Goal: Transaction & Acquisition: Download file/media

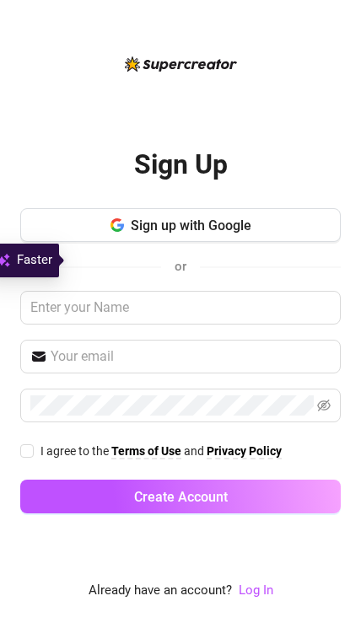
click at [122, 242] on button "Sign up with Google" at bounding box center [180, 225] width 320 height 34
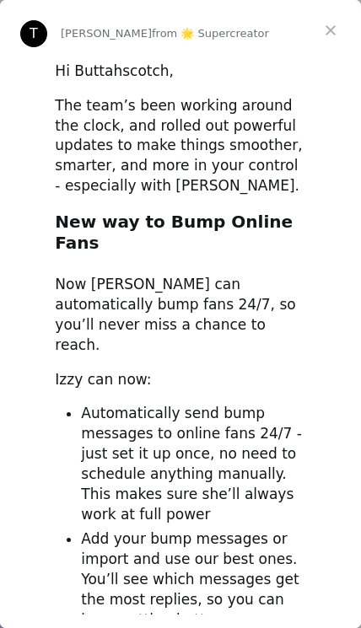
click at [319, 30] on span "Close" at bounding box center [330, 30] width 61 height 61
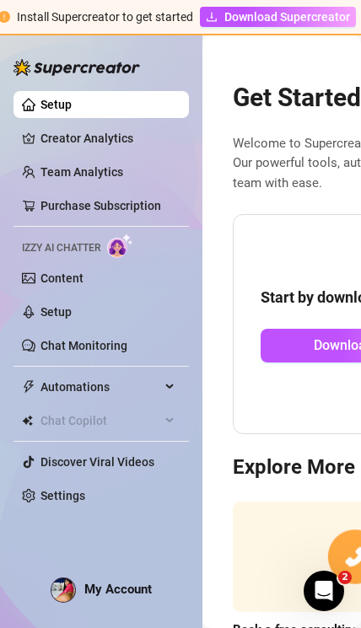
click at [40, 174] on link "Team Analytics" at bounding box center [81, 171] width 83 height 13
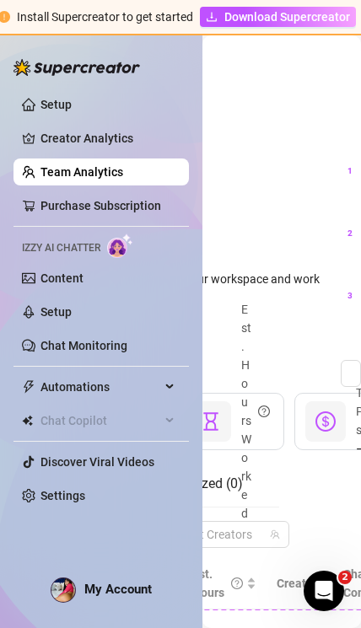
scroll to position [101, 280]
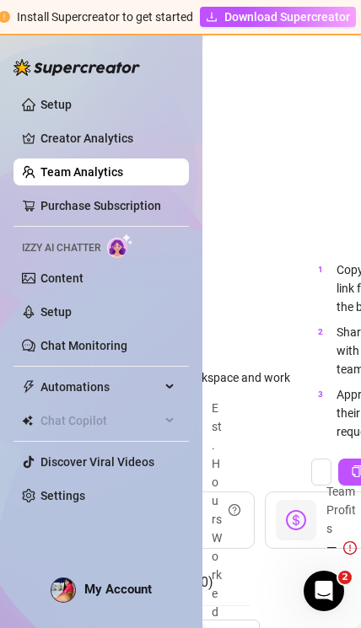
click at [261, 227] on div "Team 1 team members Manage Team & Permissions Invite your team! Add team member…" at bounding box center [281, 331] width 159 height 593
click at [267, 235] on div "Team 1 team members Manage Team & Permissions Invite your team! Add team member…" at bounding box center [281, 331] width 159 height 593
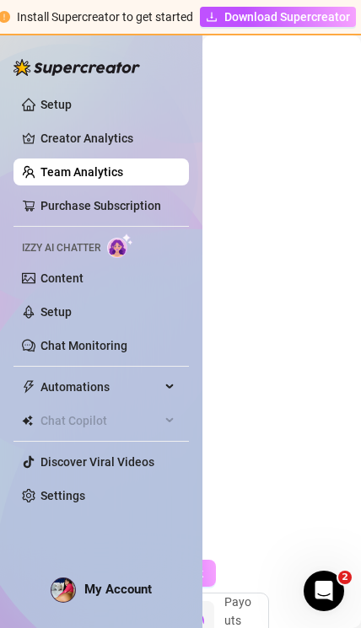
scroll to position [-1, 496]
click at [85, 500] on link "Settings" at bounding box center [62, 495] width 45 height 13
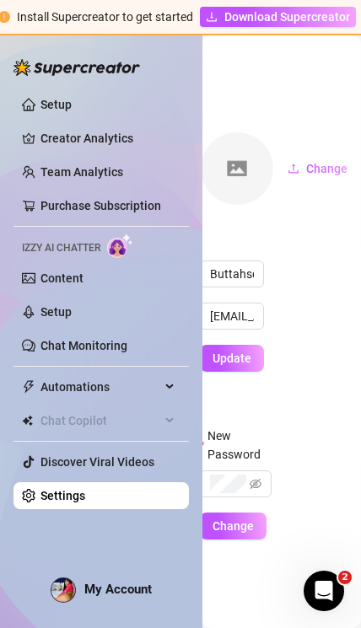
scroll to position [0, 417]
click at [70, 501] on link "Settings" at bounding box center [62, 495] width 45 height 13
click at [69, 501] on link "Settings" at bounding box center [62, 495] width 45 height 13
click at [67, 503] on link "Settings" at bounding box center [62, 495] width 45 height 13
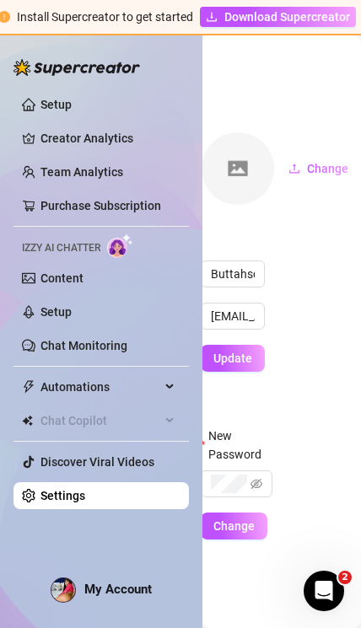
click at [40, 282] on link "Content" at bounding box center [61, 278] width 43 height 13
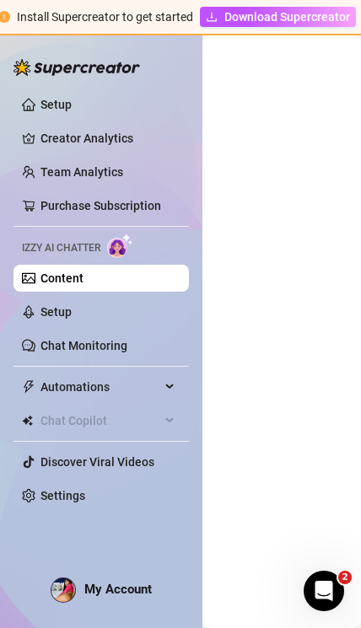
click at [312, 21] on span "Download Supercreator" at bounding box center [287, 17] width 126 height 19
